Goal: Check status

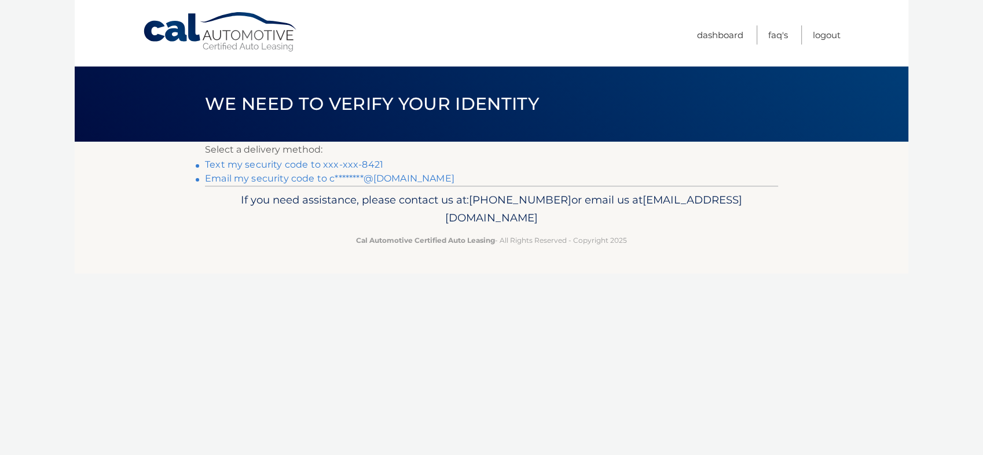
click at [365, 163] on link "Text my security code to xxx-xxx-8421" at bounding box center [294, 164] width 178 height 11
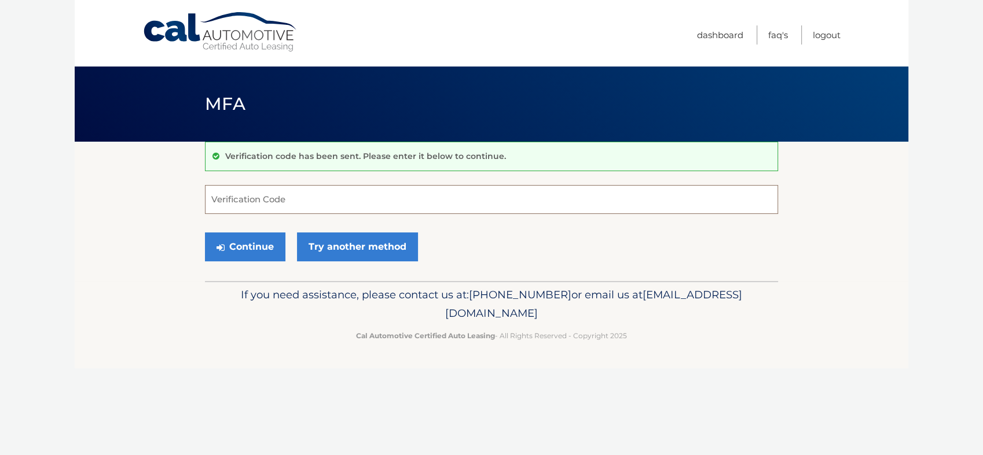
click at [333, 202] on input "Verification Code" at bounding box center [491, 199] width 573 height 29
type input "496671"
click at [205, 233] on button "Continue" at bounding box center [245, 247] width 80 height 29
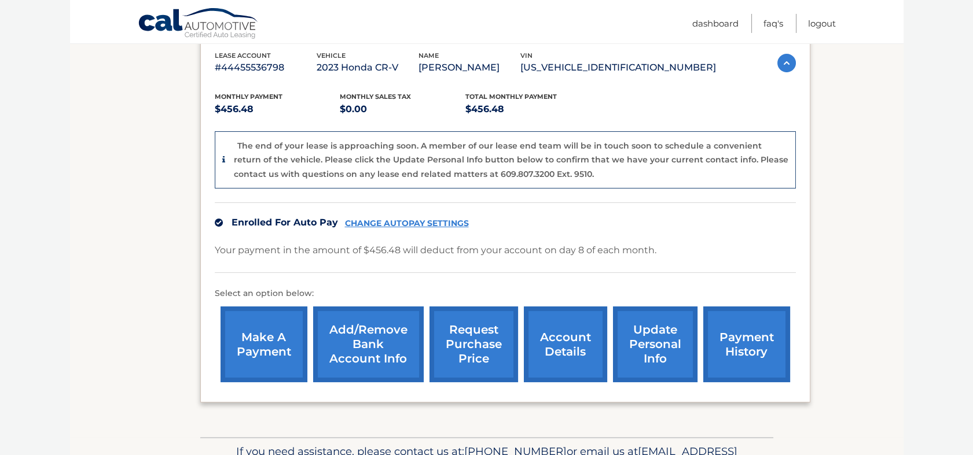
scroll to position [273, 0]
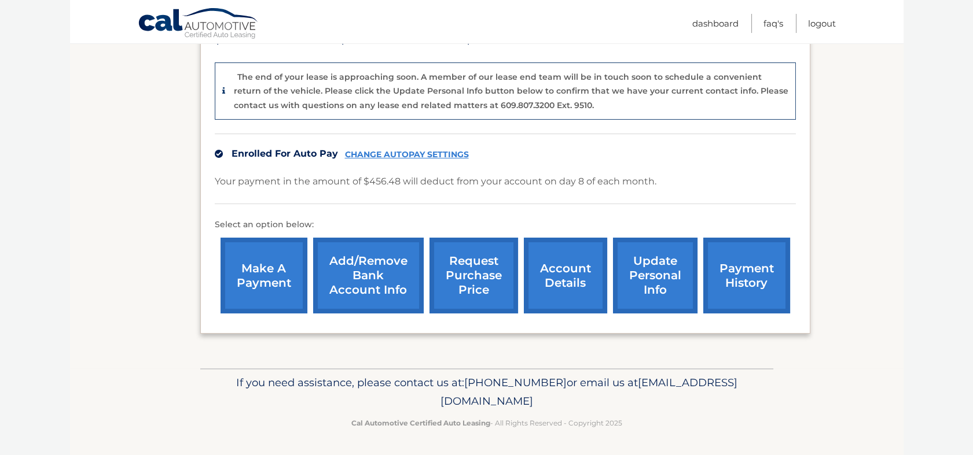
click at [565, 271] on link "account details" at bounding box center [565, 276] width 83 height 76
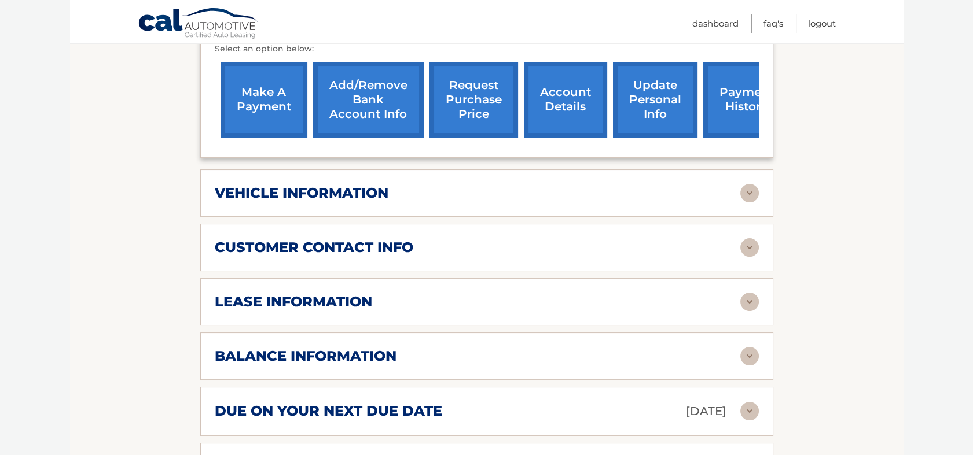
scroll to position [394, 0]
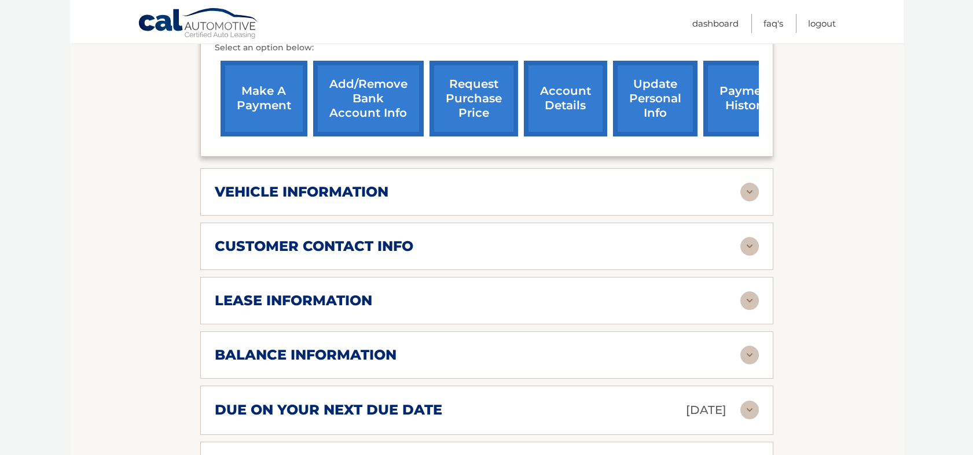
click at [546, 307] on div "lease information" at bounding box center [478, 300] width 526 height 17
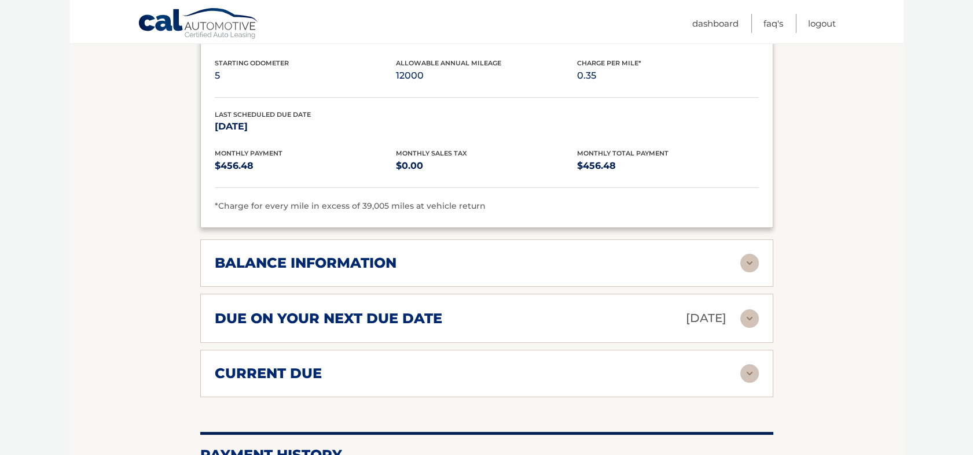
scroll to position [702, 0]
drag, startPoint x: 532, startPoint y: 204, endPoint x: 552, endPoint y: 216, distance: 22.6
click at [532, 204] on div "*Charge for every mile in excess of 39,005 miles at vehicle return" at bounding box center [487, 207] width 544 height 14
